Goal: Task Accomplishment & Management: Complete application form

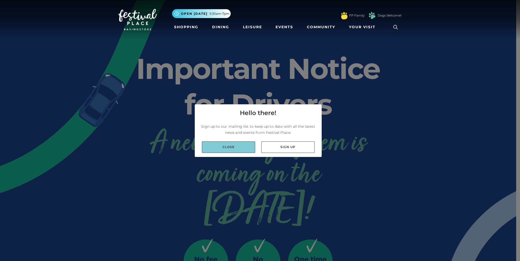
click at [232, 147] on link "Close" at bounding box center [228, 147] width 53 height 11
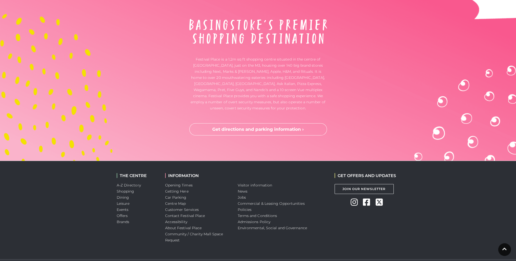
scroll to position [1299, 0]
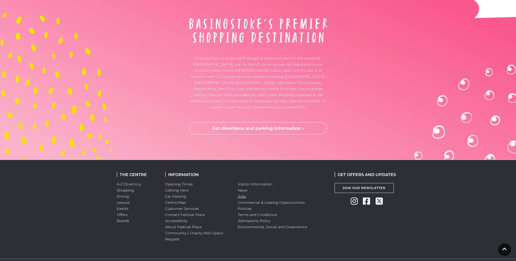
click at [243, 197] on link "Jobs" at bounding box center [242, 196] width 8 height 5
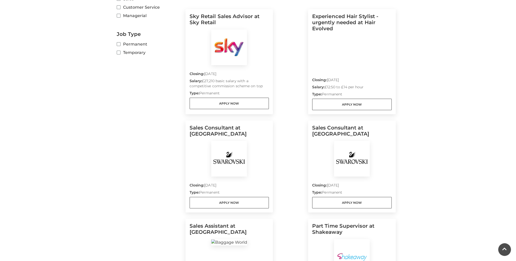
scroll to position [127, 0]
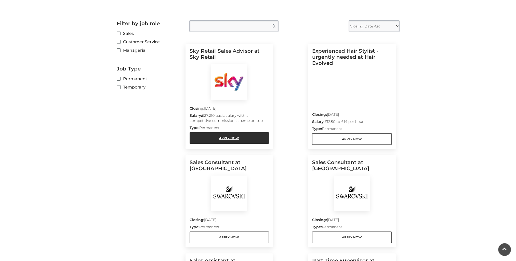
click at [233, 139] on link "Apply Now" at bounding box center [228, 137] width 79 height 11
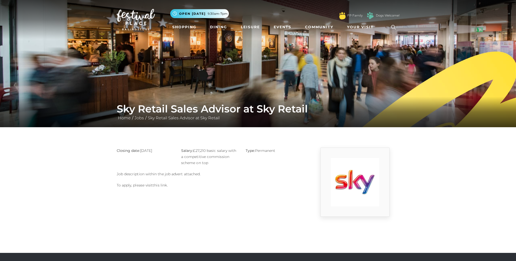
click at [158, 186] on link "this link" at bounding box center [160, 185] width 14 height 5
